Goal: Task Accomplishment & Management: Use online tool/utility

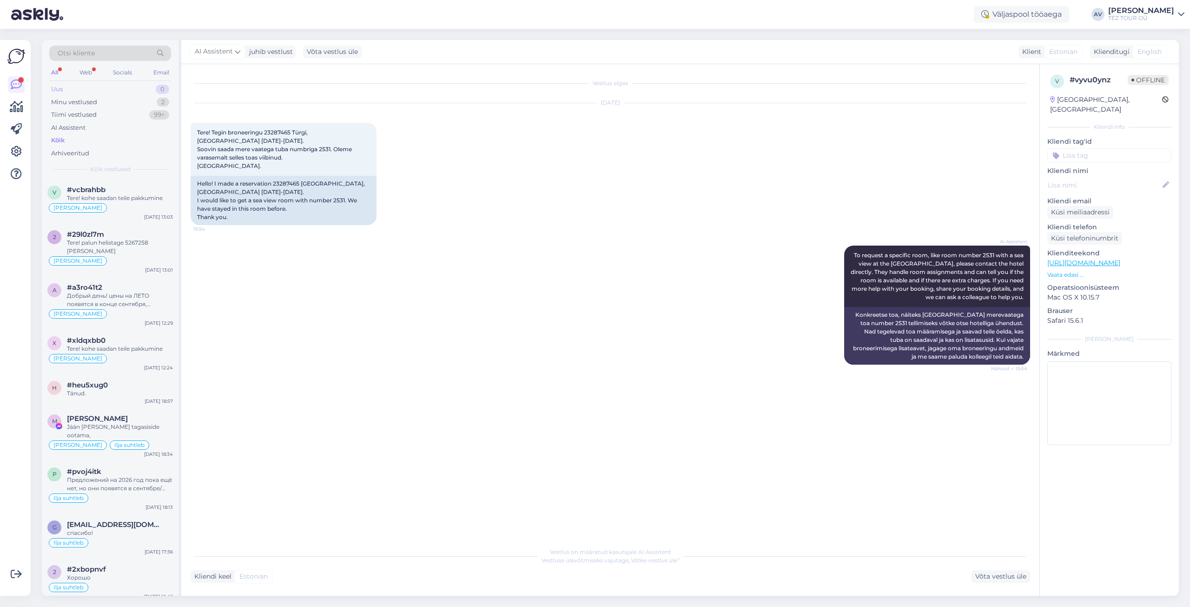
click at [92, 87] on div "Uus 0" at bounding box center [110, 89] width 122 height 13
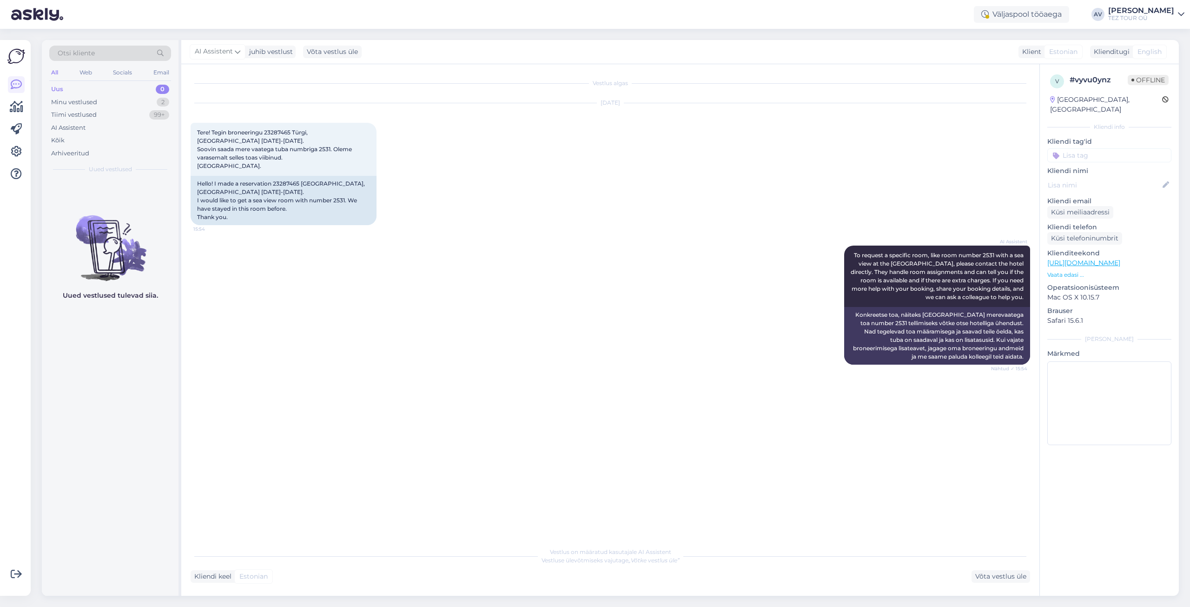
click at [85, 53] on span "Otsi kliente" at bounding box center [76, 53] width 37 height 10
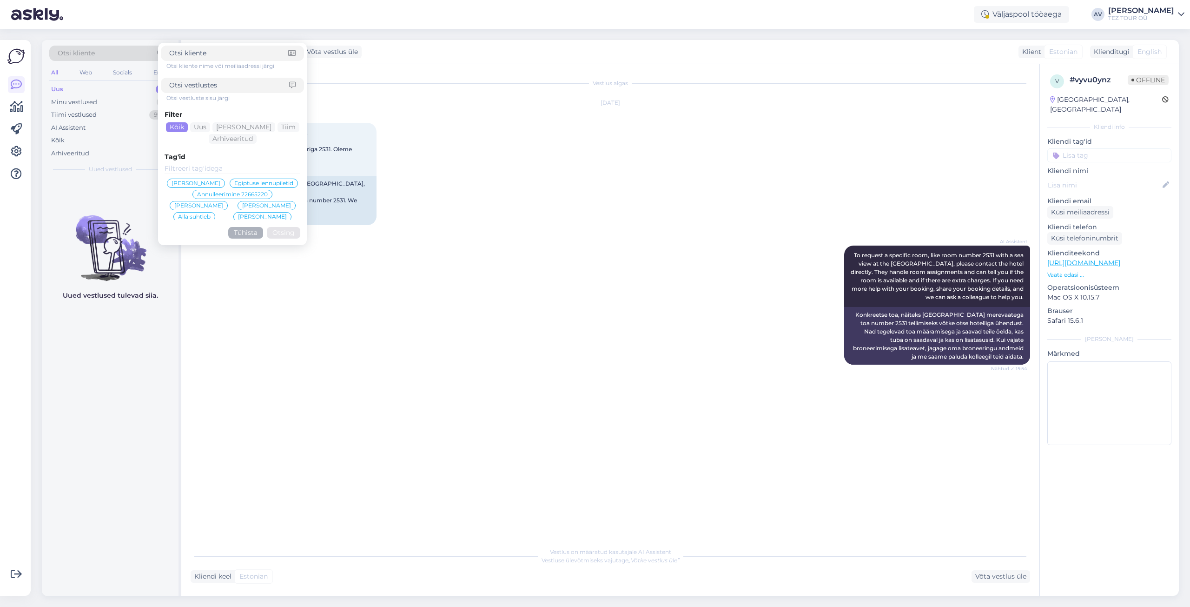
drag, startPoint x: 85, startPoint y: 53, endPoint x: 69, endPoint y: 54, distance: 15.4
click at [69, 54] on span "Otsi kliente" at bounding box center [76, 53] width 37 height 10
click at [66, 53] on span "Otsi kliente" at bounding box center [76, 53] width 37 height 10
click at [187, 85] on input at bounding box center [229, 85] width 120 height 10
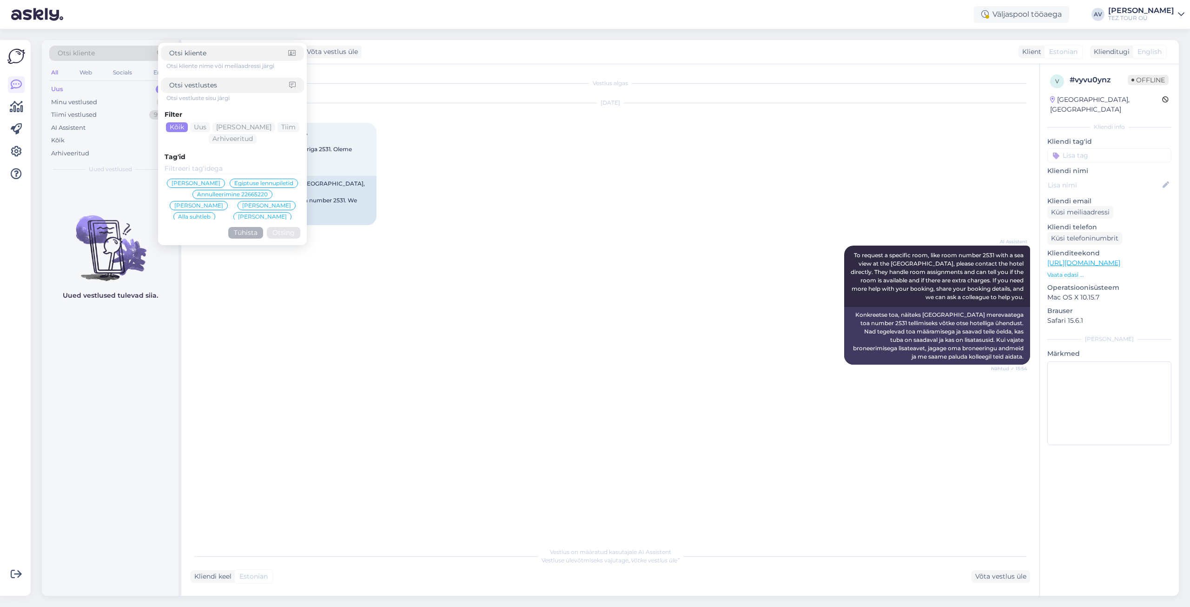
paste input "[PERSON_NAME] <[EMAIL_ADDRESS][DOMAIN_NAME]>"
type input "[PERSON_NAME] <[EMAIL_ADDRESS][DOMAIN_NAME]>"
click at [297, 232] on button "Otsing" at bounding box center [283, 233] width 33 height 12
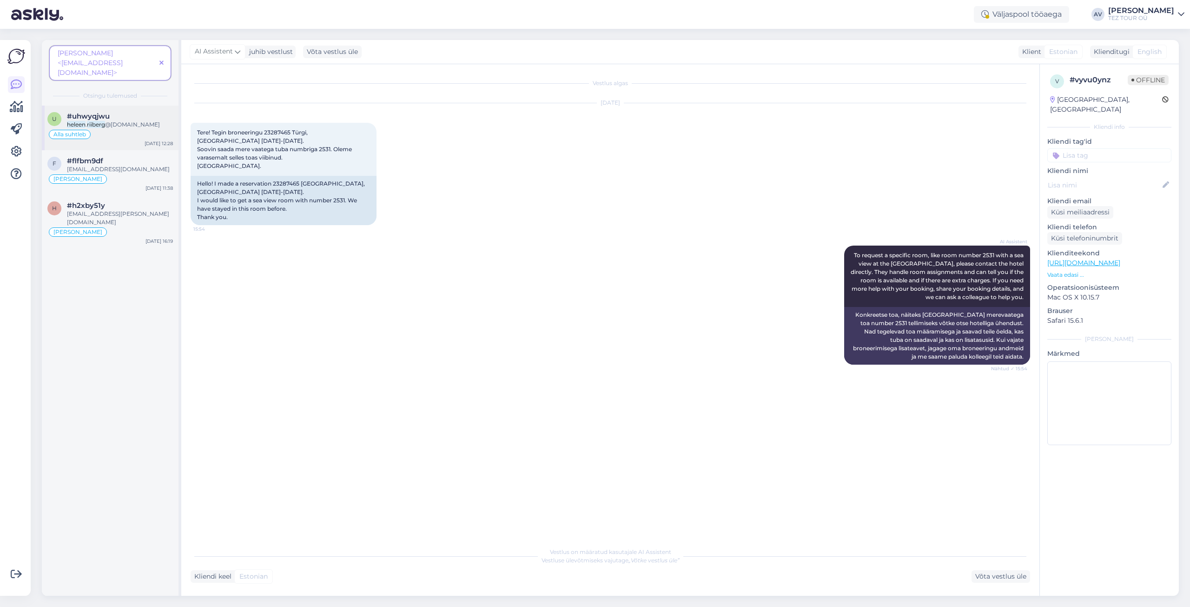
click at [101, 121] on mark "riiberg" at bounding box center [96, 124] width 18 height 7
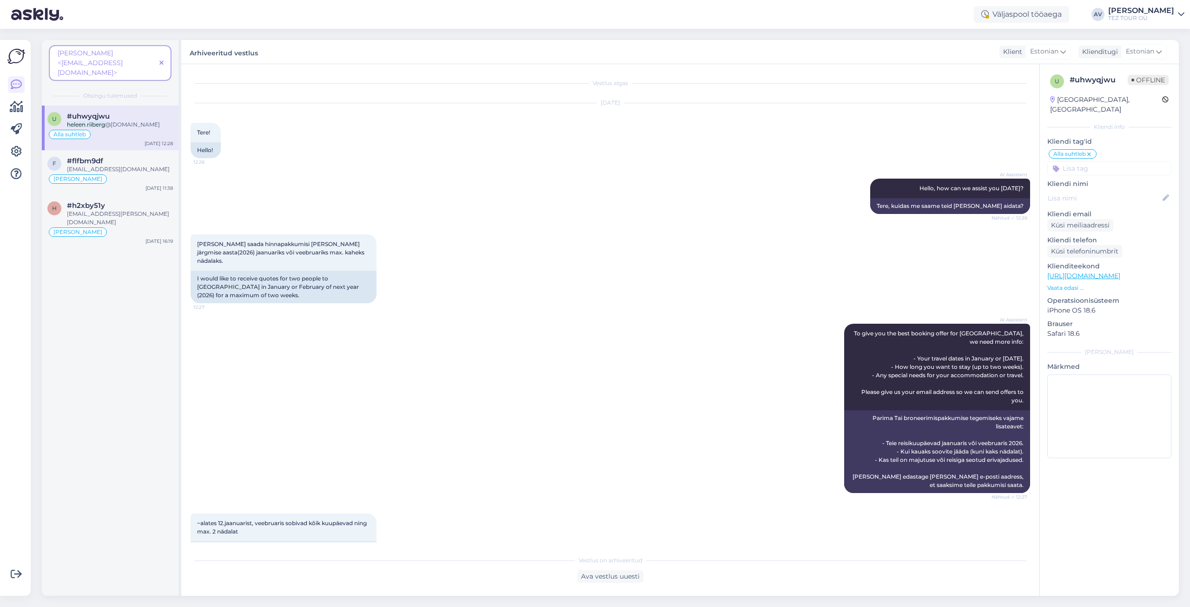
scroll to position [233, 0]
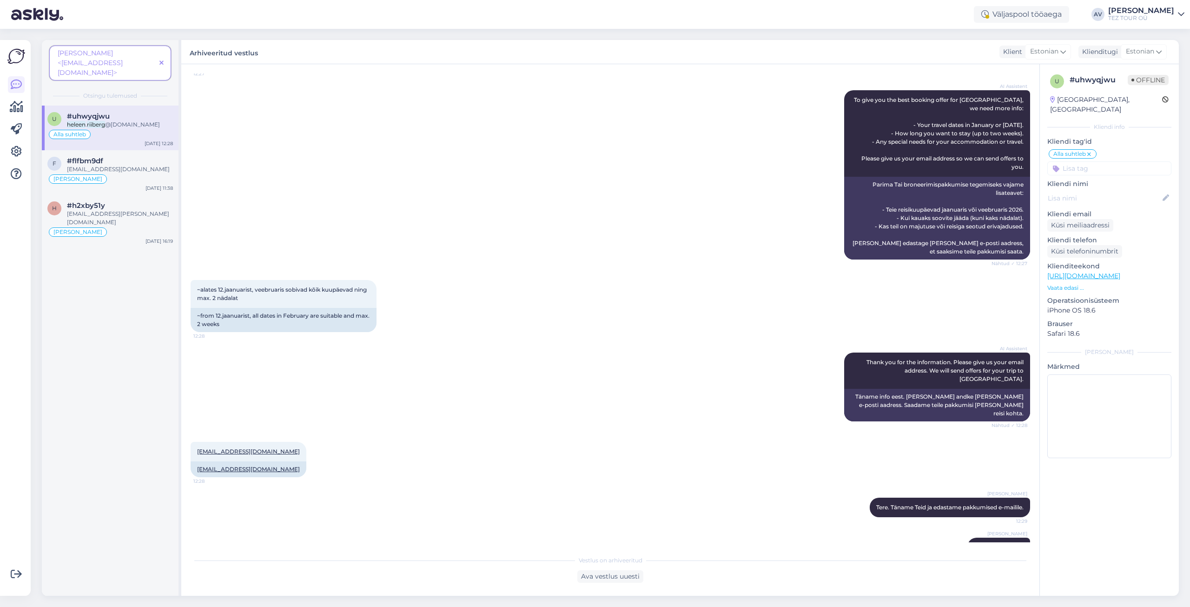
click at [727, 530] on div "Alla Viitmann Vastus edastatud. 19:34" at bounding box center [611, 547] width 840 height 40
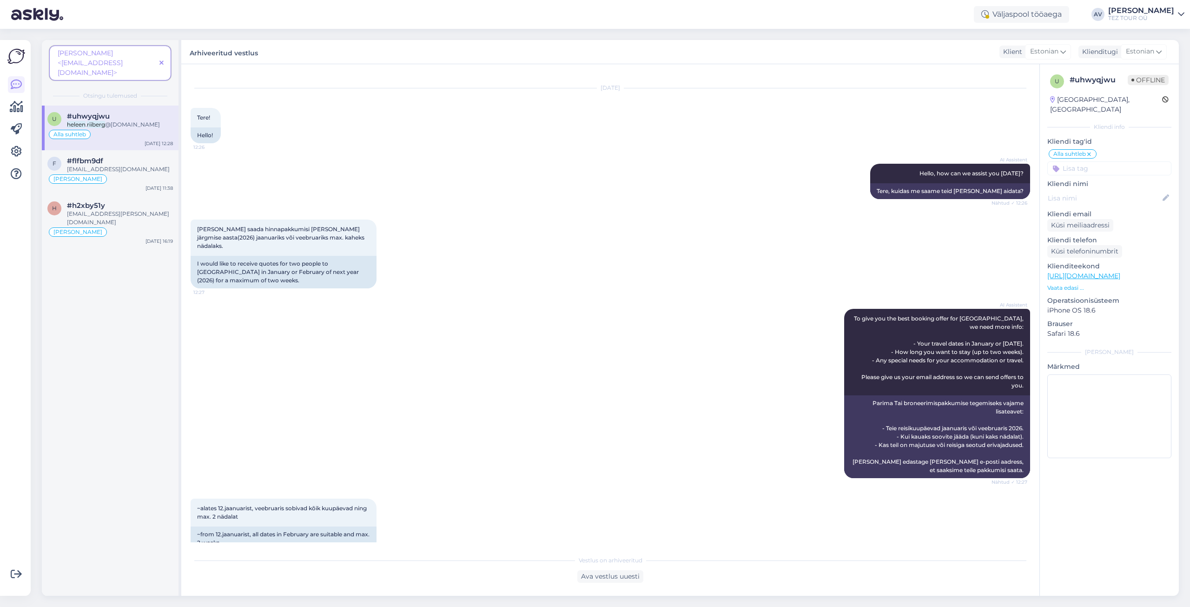
scroll to position [0, 0]
